Goal: Task Accomplishment & Management: Manage account settings

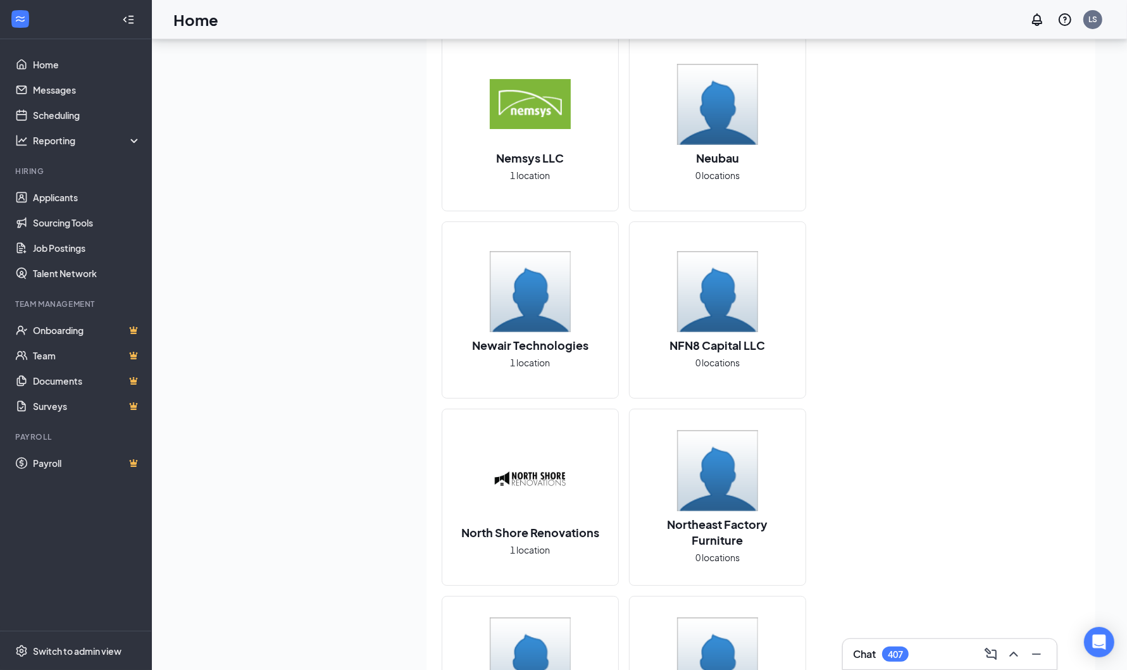
scroll to position [13678, 0]
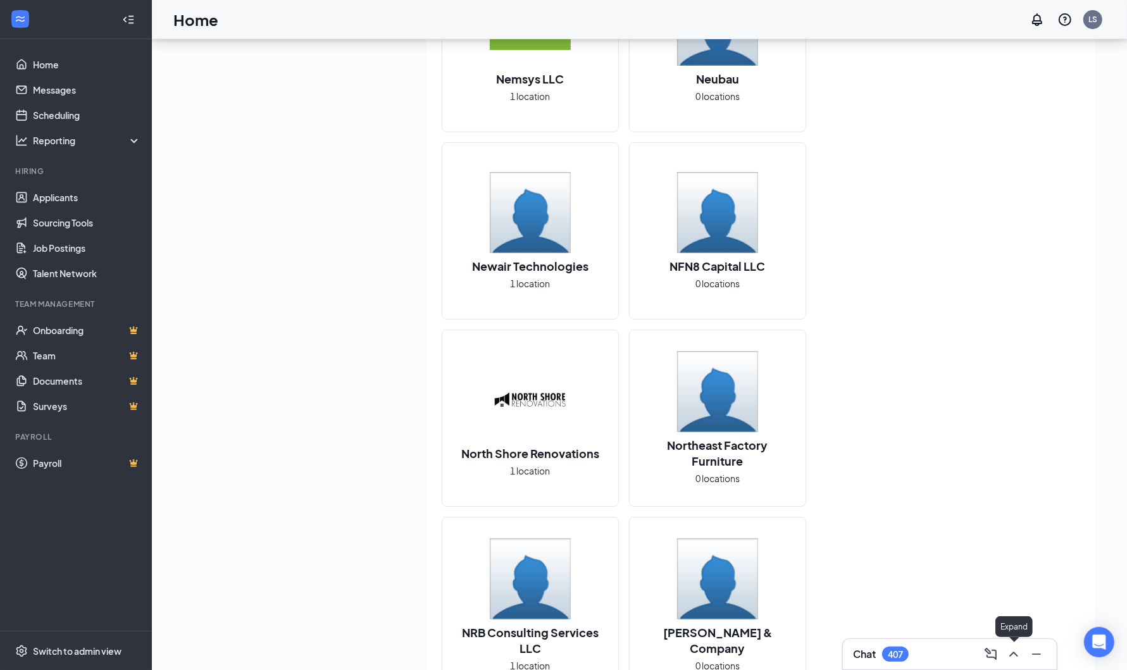
click at [1019, 636] on icon "ChevronUp" at bounding box center [1013, 653] width 15 height 15
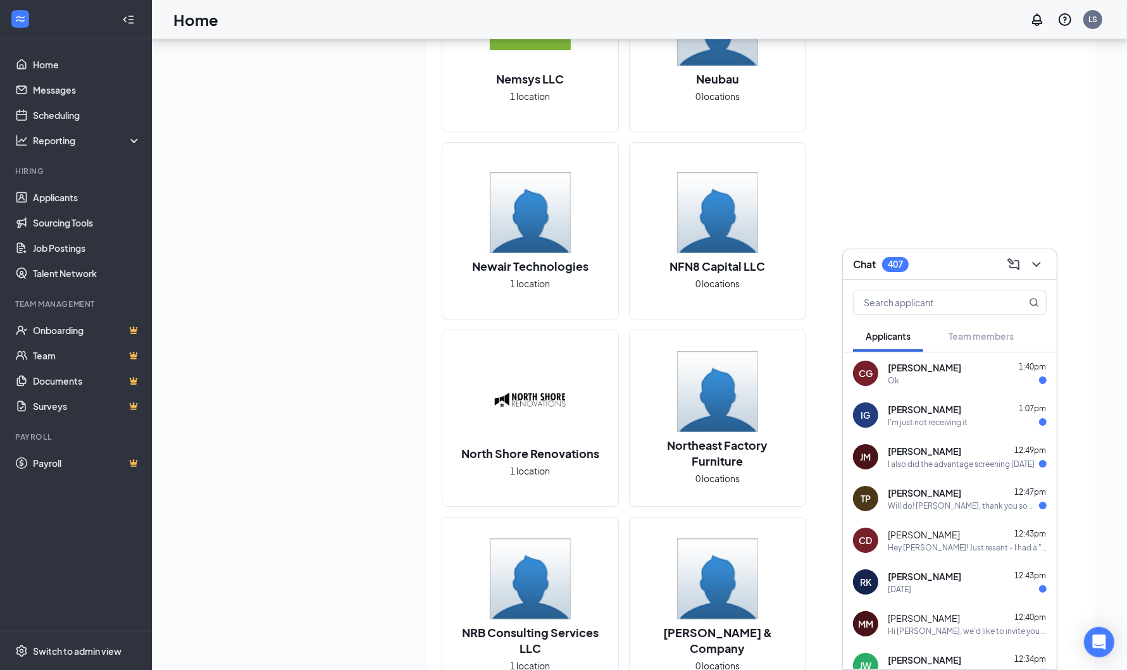
drag, startPoint x: 1051, startPoint y: 163, endPoint x: 1046, endPoint y: 171, distance: 9.7
click at [40, 196] on link "Applicants" at bounding box center [87, 197] width 108 height 25
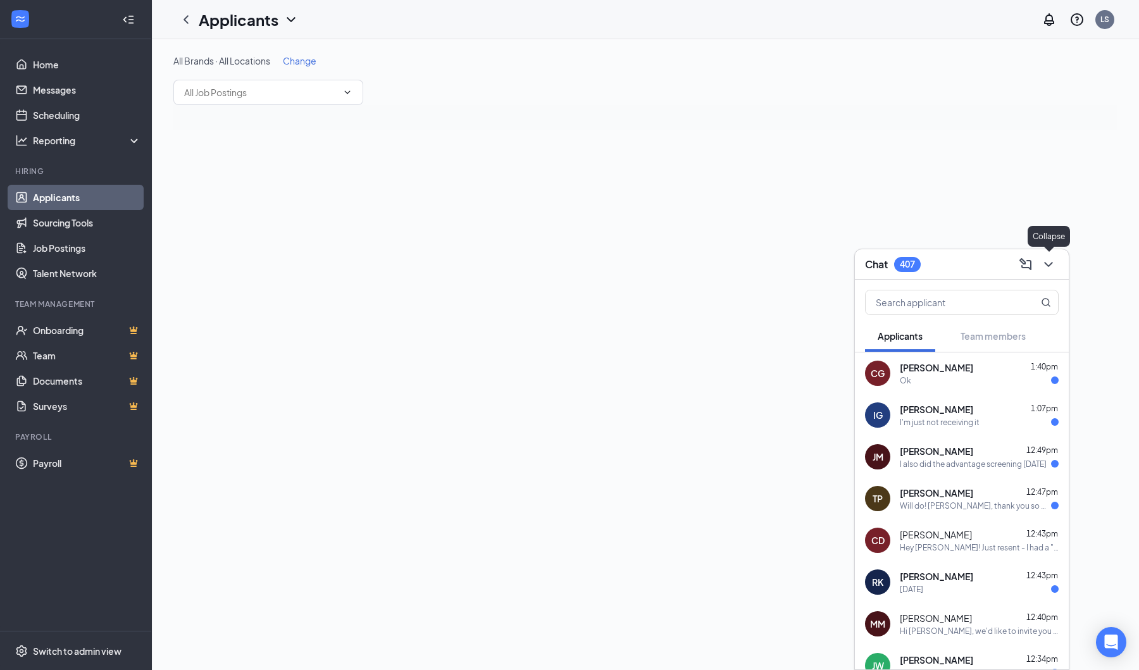
click at [1049, 264] on icon "ChevronDown" at bounding box center [1047, 264] width 15 height 15
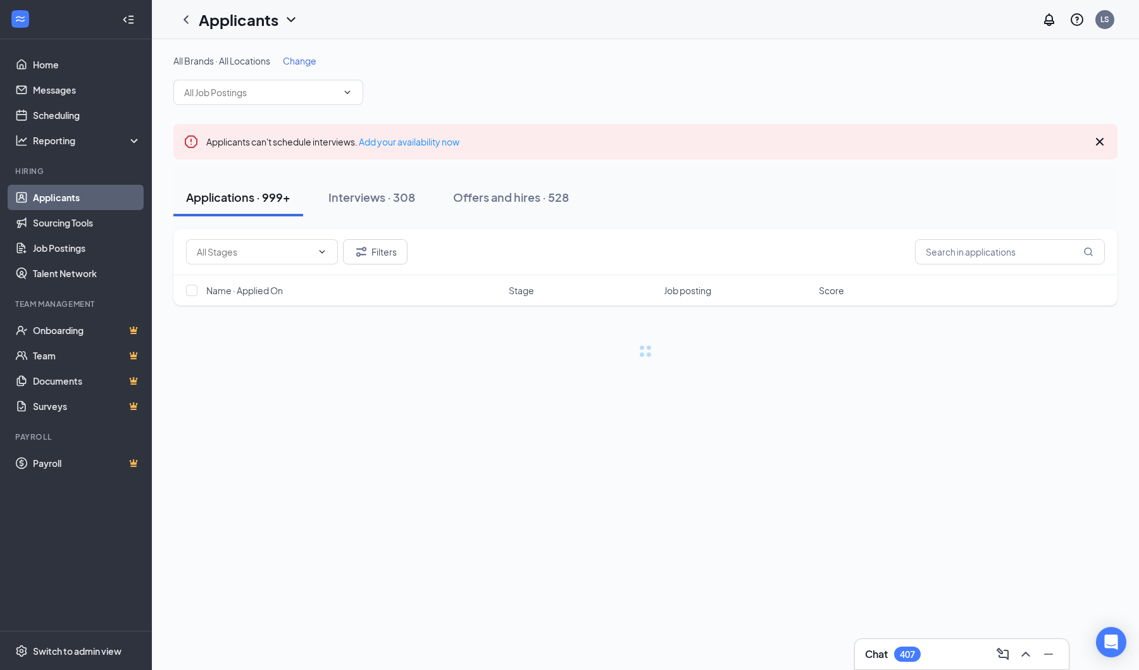
click at [303, 100] on span at bounding box center [268, 92] width 190 height 25
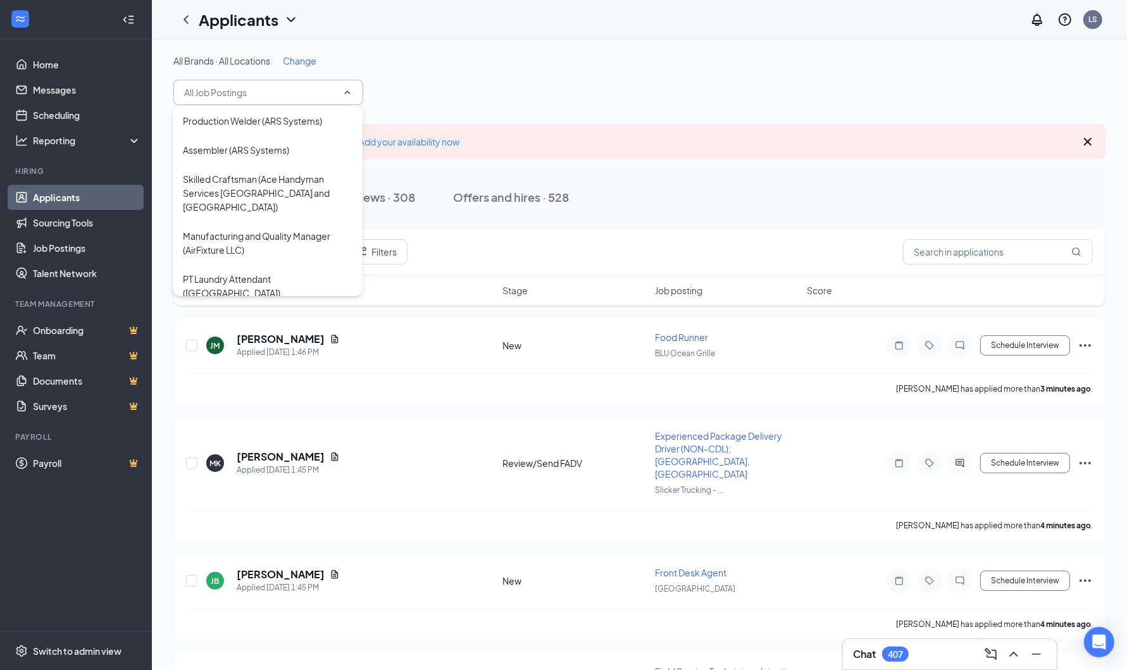
click at [744, 9] on div "Applicants LS" at bounding box center [639, 19] width 975 height 39
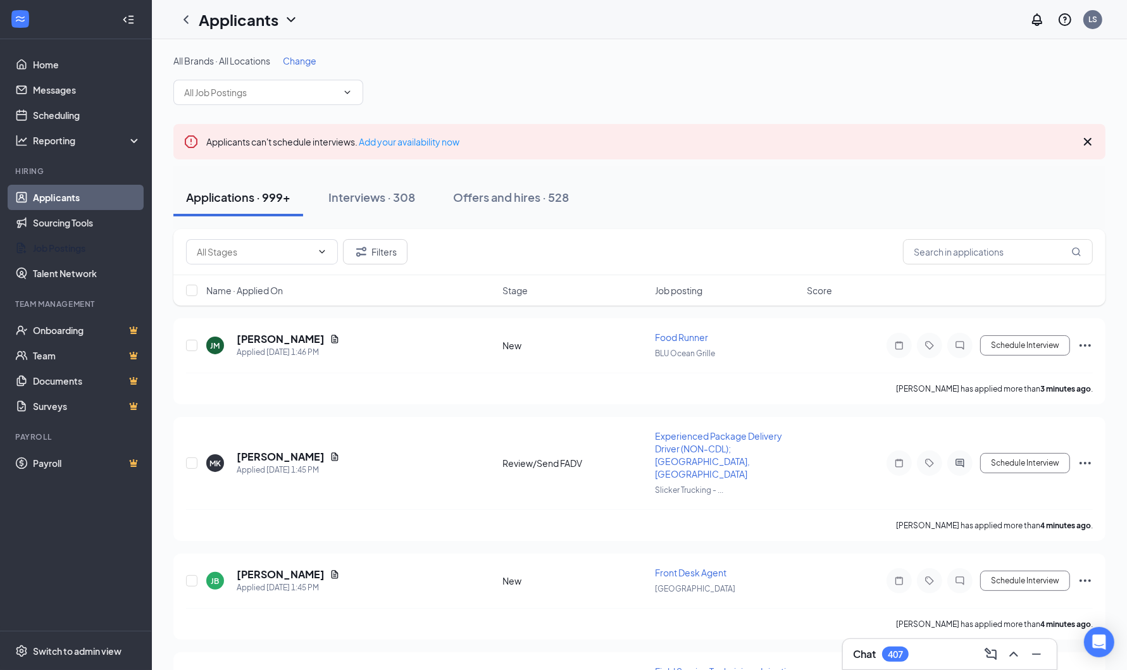
drag, startPoint x: 60, startPoint y: 244, endPoint x: 61, endPoint y: 254, distance: 10.2
click at [60, 245] on link "Job Postings" at bounding box center [87, 247] width 108 height 25
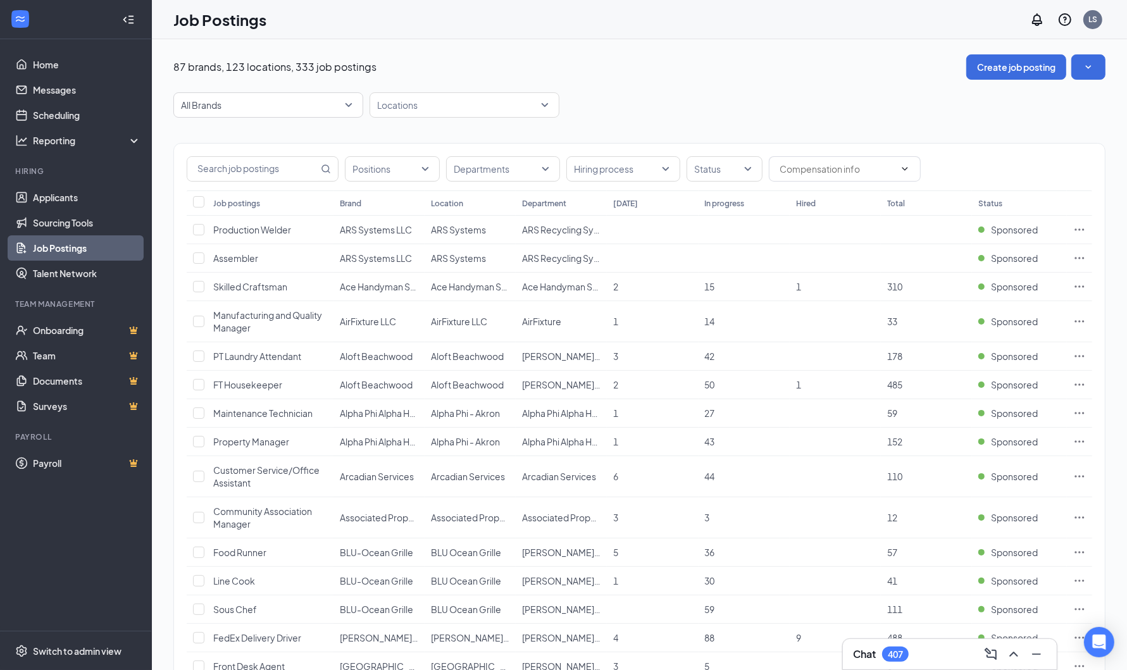
click at [349, 104] on span "All Brands" at bounding box center [268, 105] width 175 height 24
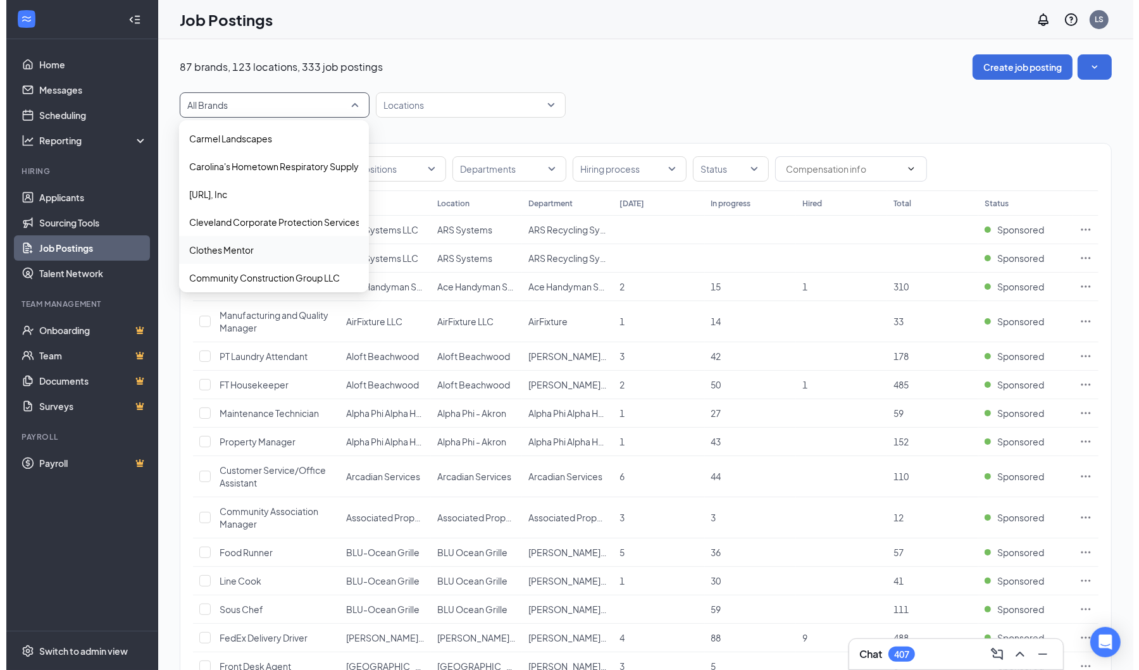
scroll to position [404, 0]
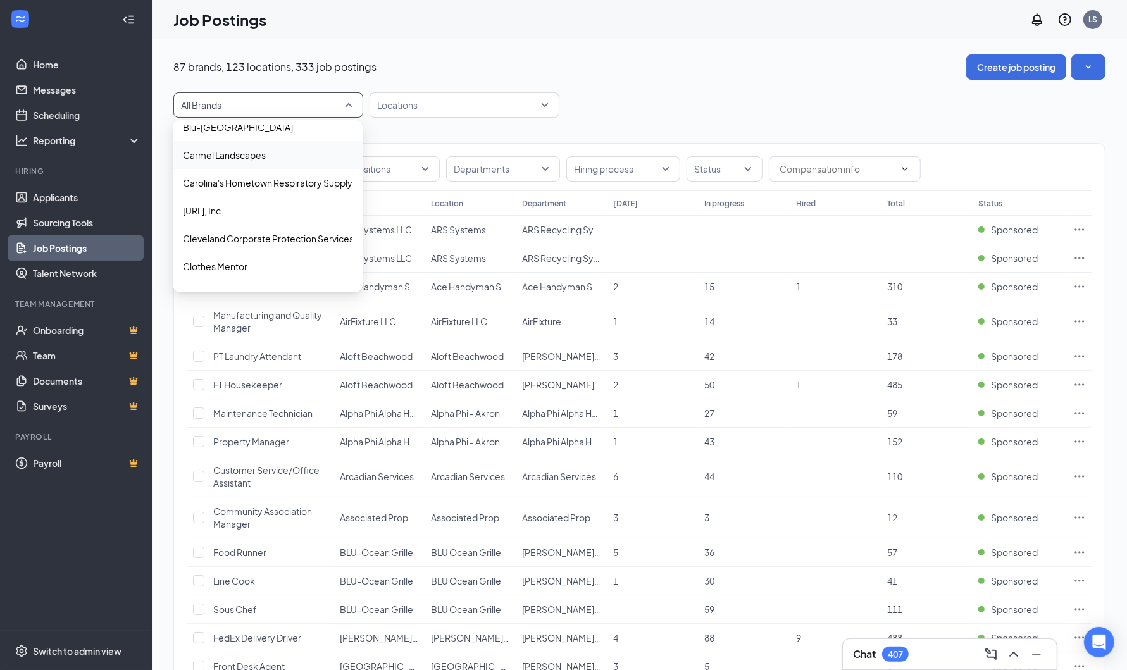
click at [285, 152] on span "Carmel Landscapes" at bounding box center [268, 155] width 170 height 13
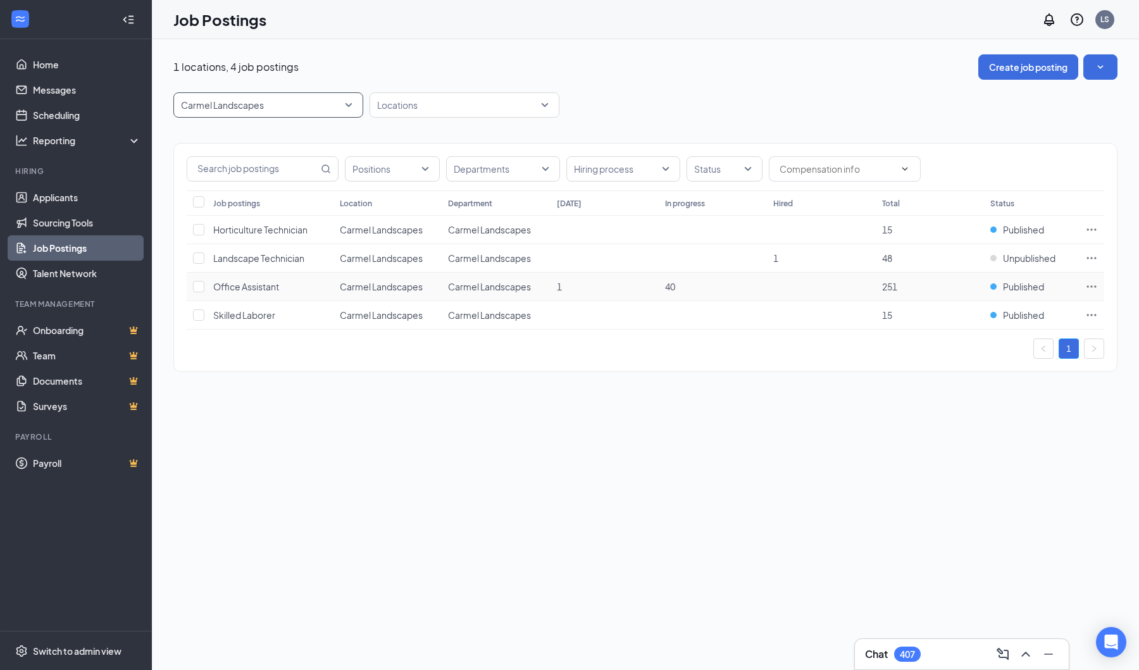
click at [1087, 287] on icon "Ellipses" at bounding box center [1091, 286] width 13 height 13
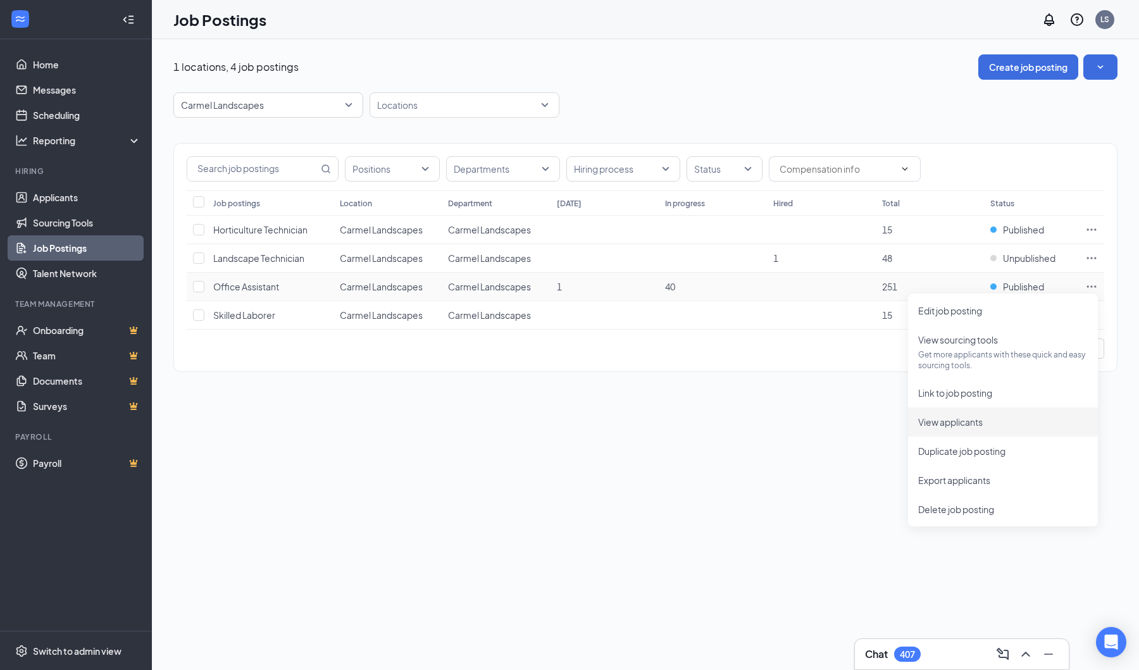
click at [962, 426] on span "View applicants" at bounding box center [950, 421] width 65 height 11
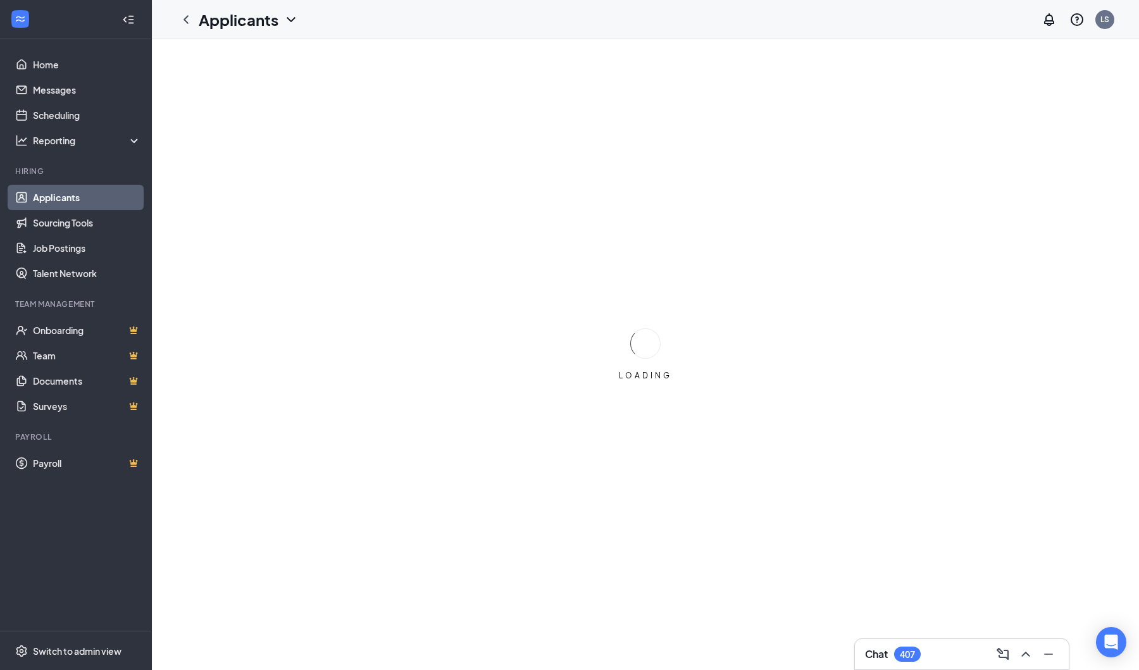
click at [711, 553] on div "LOADING" at bounding box center [645, 354] width 987 height 631
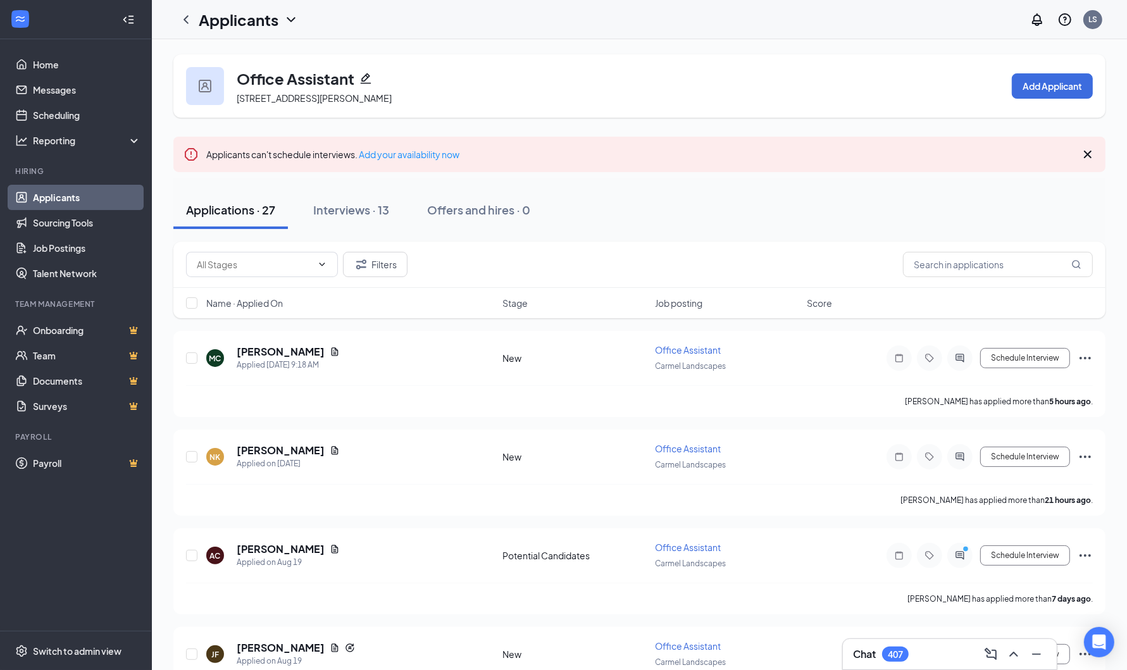
click at [370, 203] on div "Interviews · 13" at bounding box center [351, 210] width 76 height 16
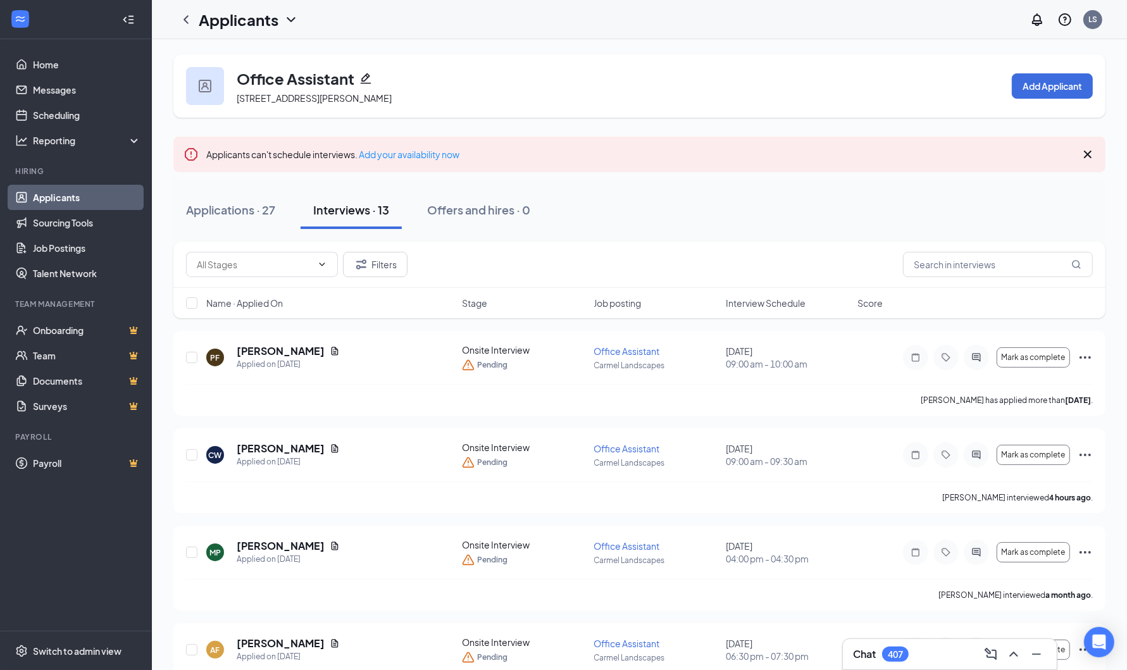
click at [276, 2] on div "Applicants LS" at bounding box center [639, 19] width 975 height 39
click at [277, 18] on h1 "Applicants" at bounding box center [239, 20] width 80 height 22
click at [262, 77] on link "Archived applicants" at bounding box center [274, 83] width 137 height 13
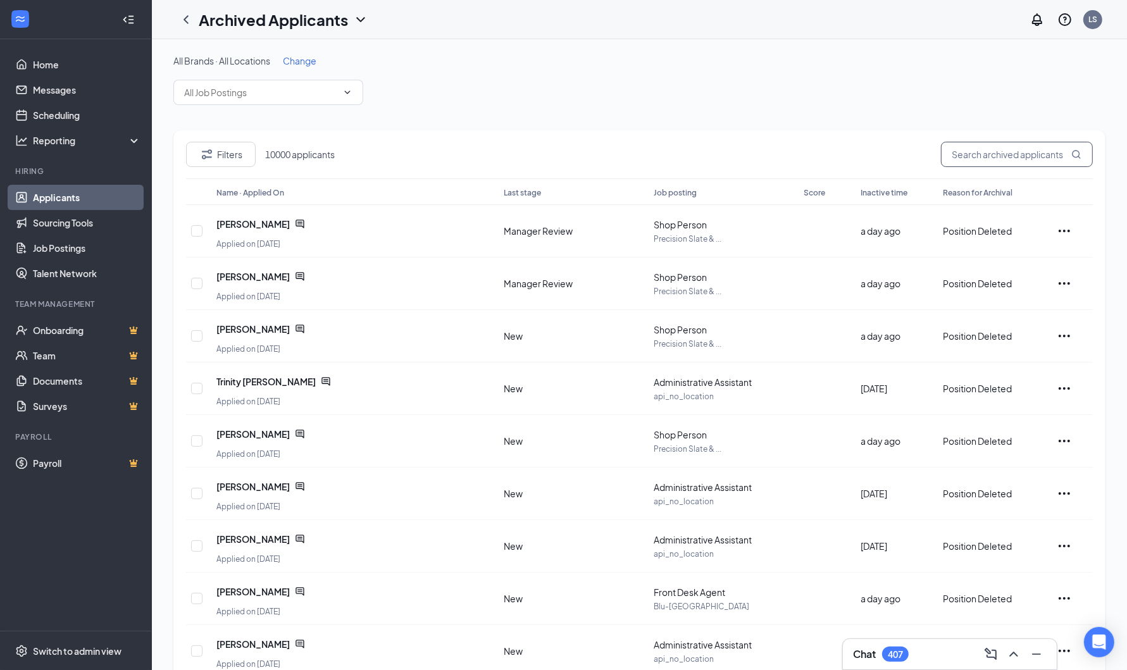
click at [978, 156] on input "text" at bounding box center [1017, 154] width 152 height 25
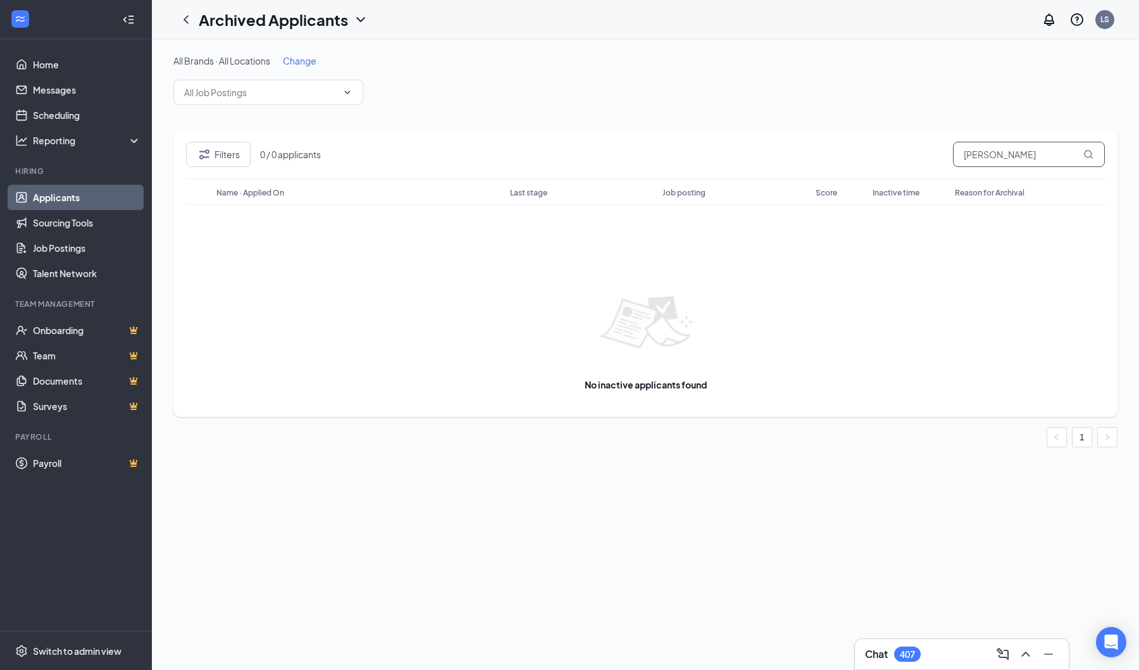
type input "abigail carpenter"
click at [302, 25] on h1 "Archived Applicants" at bounding box center [273, 20] width 149 height 22
click at [272, 51] on link "Applicants" at bounding box center [274, 55] width 137 height 13
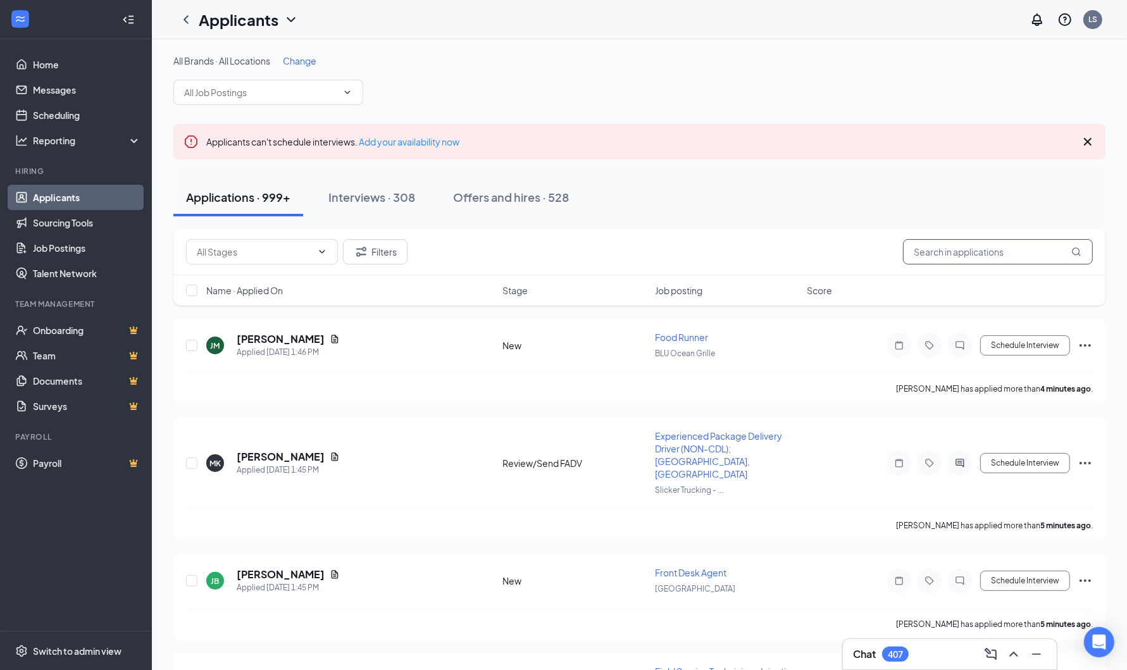
click at [962, 250] on input "text" at bounding box center [998, 251] width 190 height 25
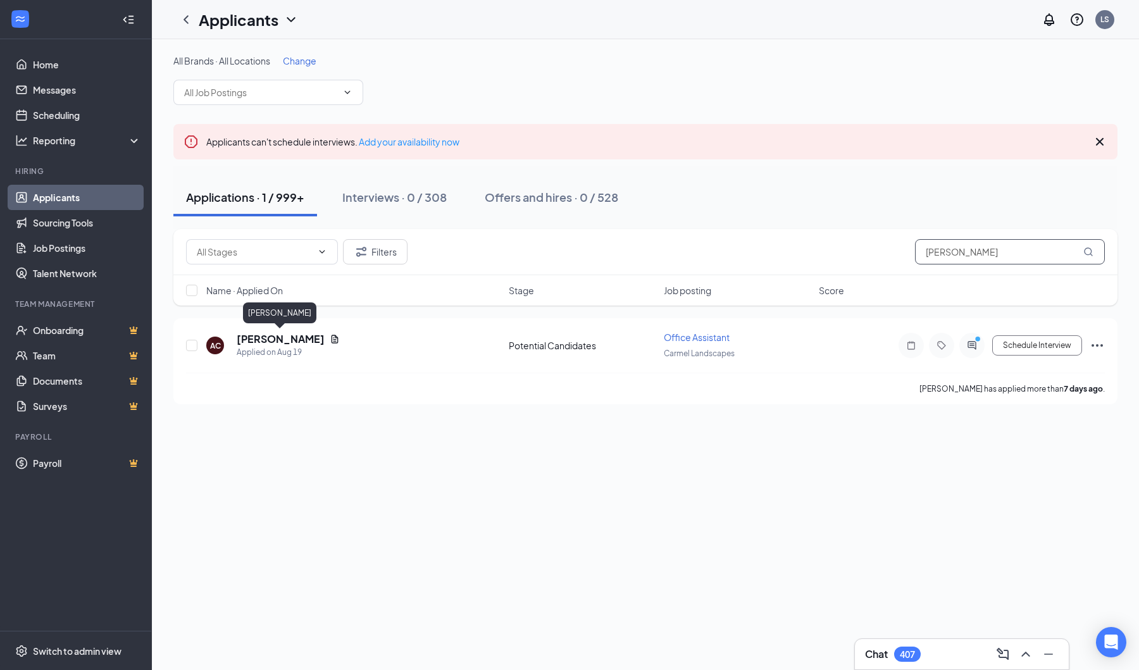
type input "abigail carpenter"
click at [301, 339] on h5 "Abigail Carpenter" at bounding box center [281, 339] width 88 height 14
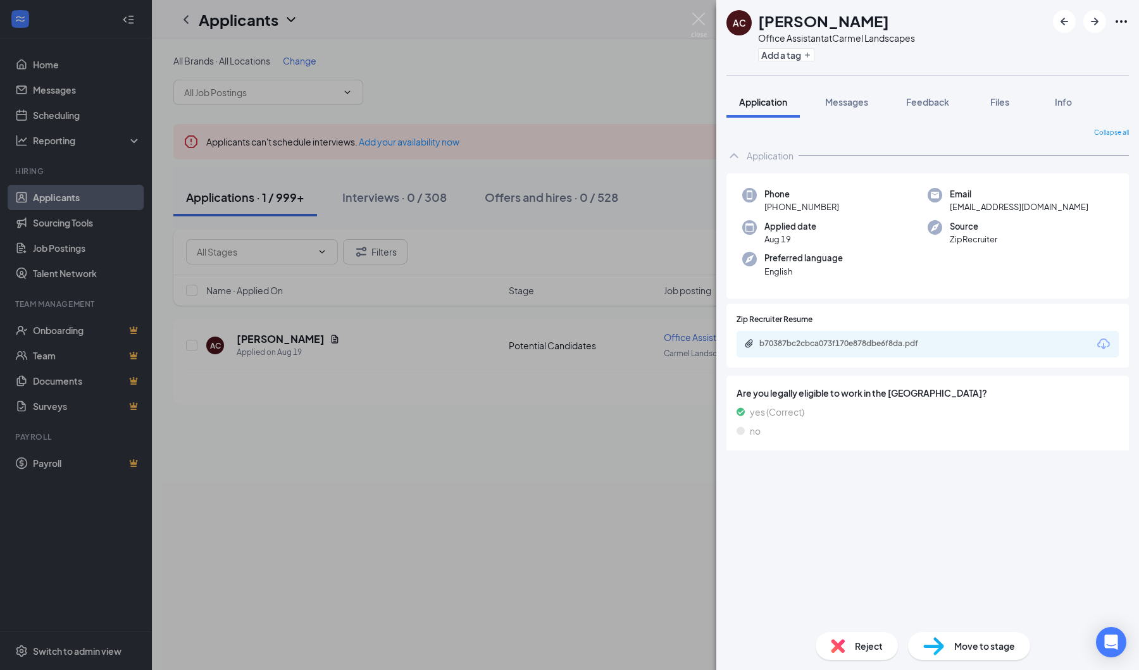
click at [861, 101] on span "Messages" at bounding box center [846, 101] width 43 height 11
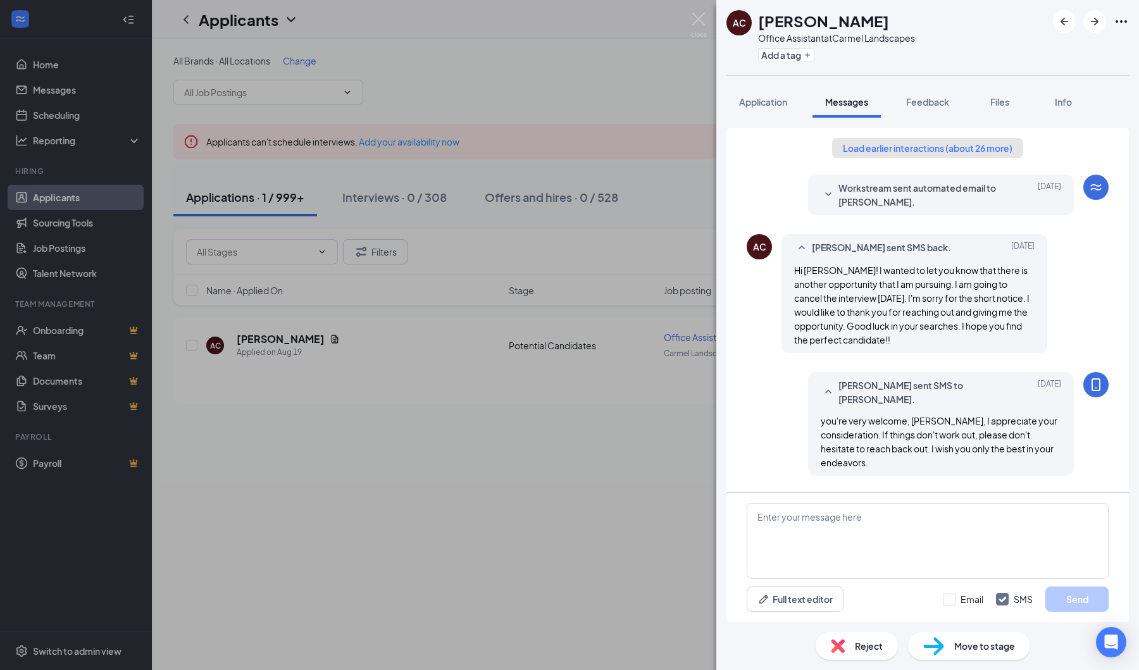
click at [937, 145] on button "Load earlier interactions (about 26 more)" at bounding box center [927, 148] width 191 height 20
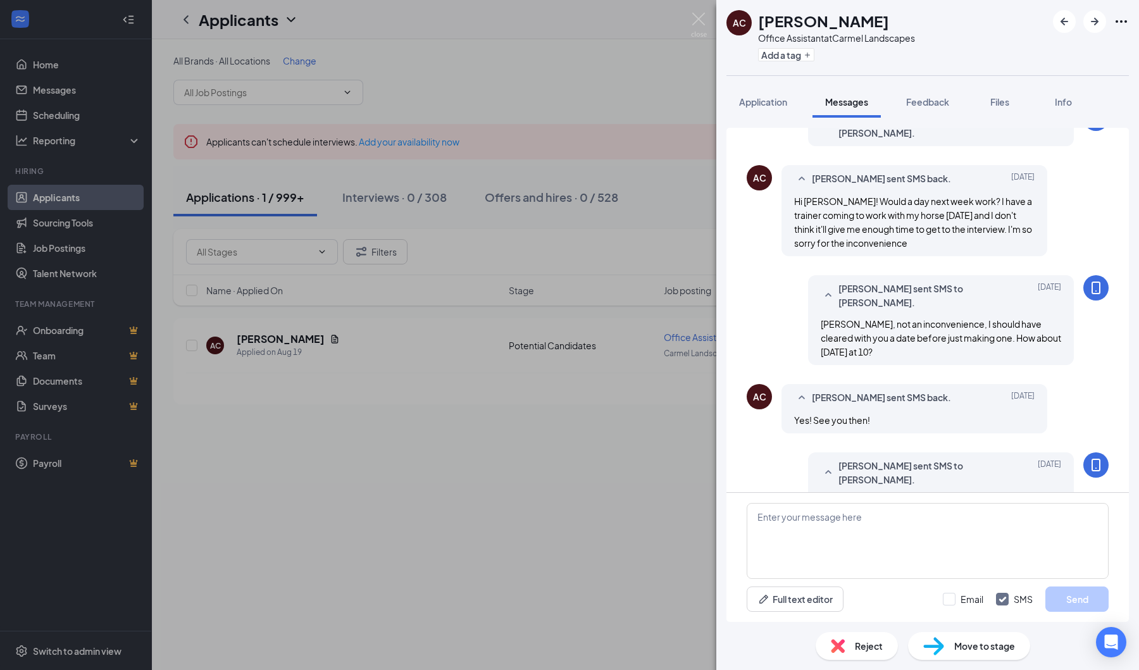
scroll to position [1293, 0]
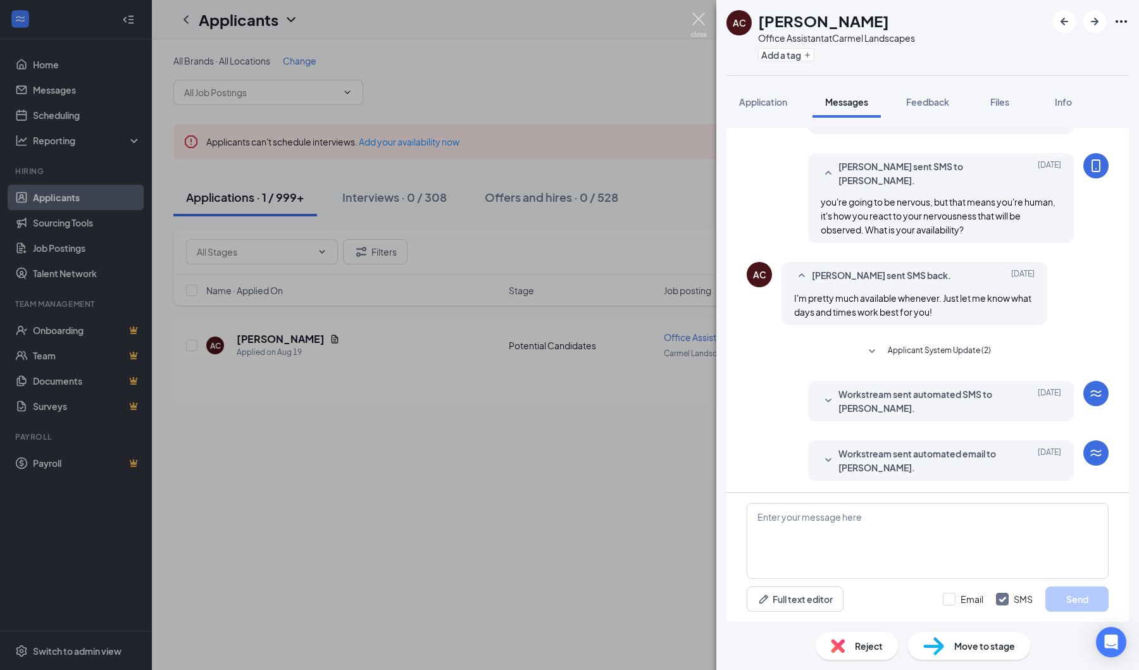
click at [701, 19] on img at bounding box center [699, 25] width 16 height 25
